Goal: Check status: Check status

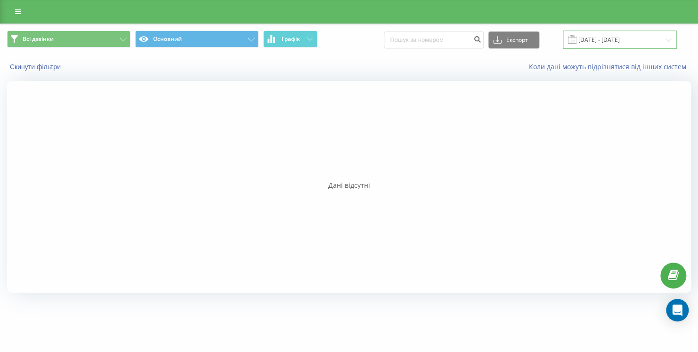
click at [611, 36] on input "[DATE] - [DATE]" at bounding box center [620, 40] width 114 height 18
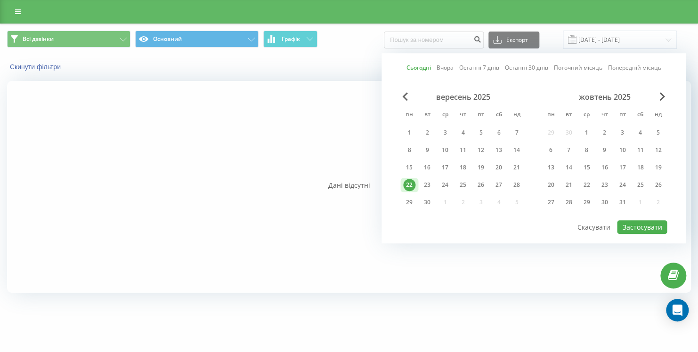
click at [406, 181] on div "22" at bounding box center [409, 185] width 12 height 12
click at [645, 223] on button "Застосувати" at bounding box center [642, 227] width 50 height 14
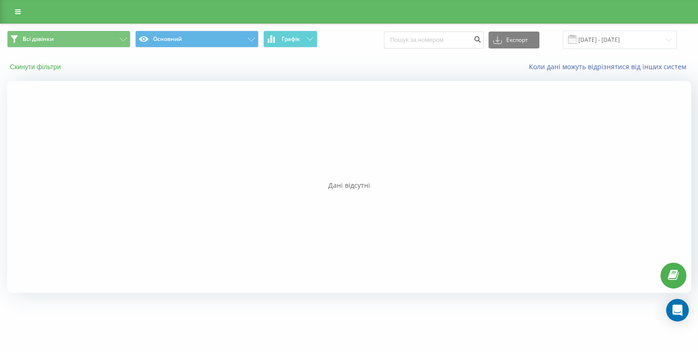
click at [45, 65] on button "Скинути фільтри" at bounding box center [36, 67] width 58 height 8
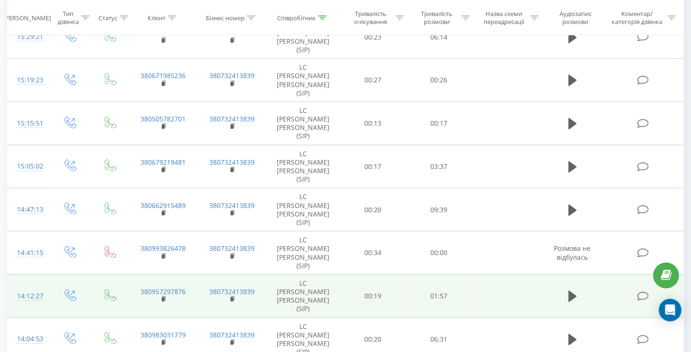
scroll to position [688, 0]
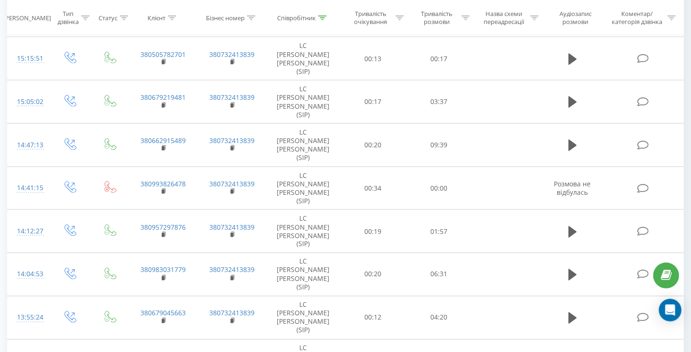
scroll to position [688, 0]
